Goal: Transaction & Acquisition: Book appointment/travel/reservation

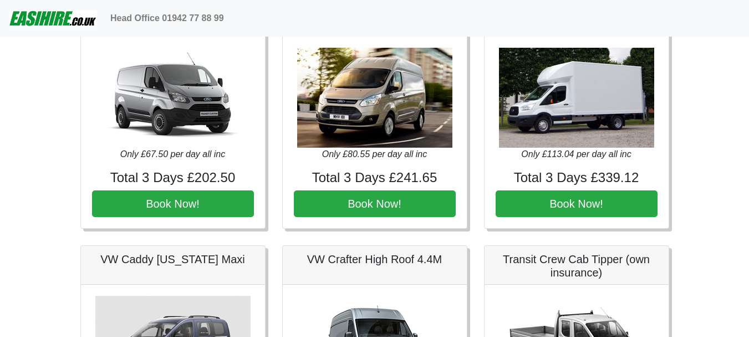
scroll to position [610, 0]
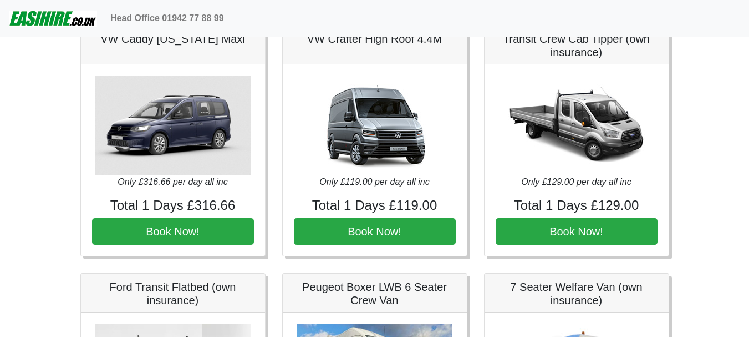
scroll to position [555, 0]
